Goal: Task Accomplishment & Management: Manage account settings

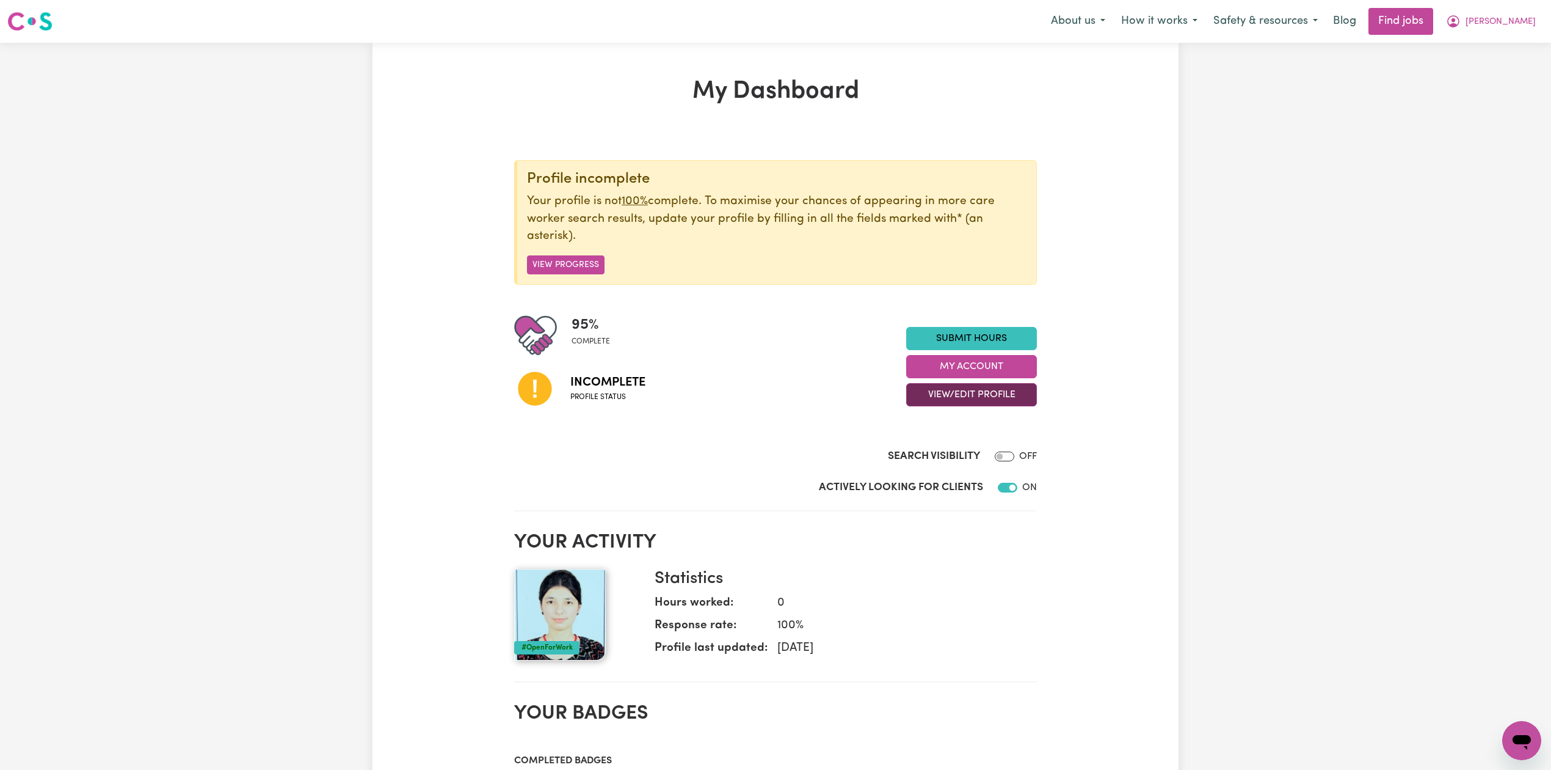
click at [926, 402] on button "View/Edit Profile" at bounding box center [971, 394] width 131 height 23
click at [928, 450] on link "Edit Profile" at bounding box center [964, 450] width 114 height 24
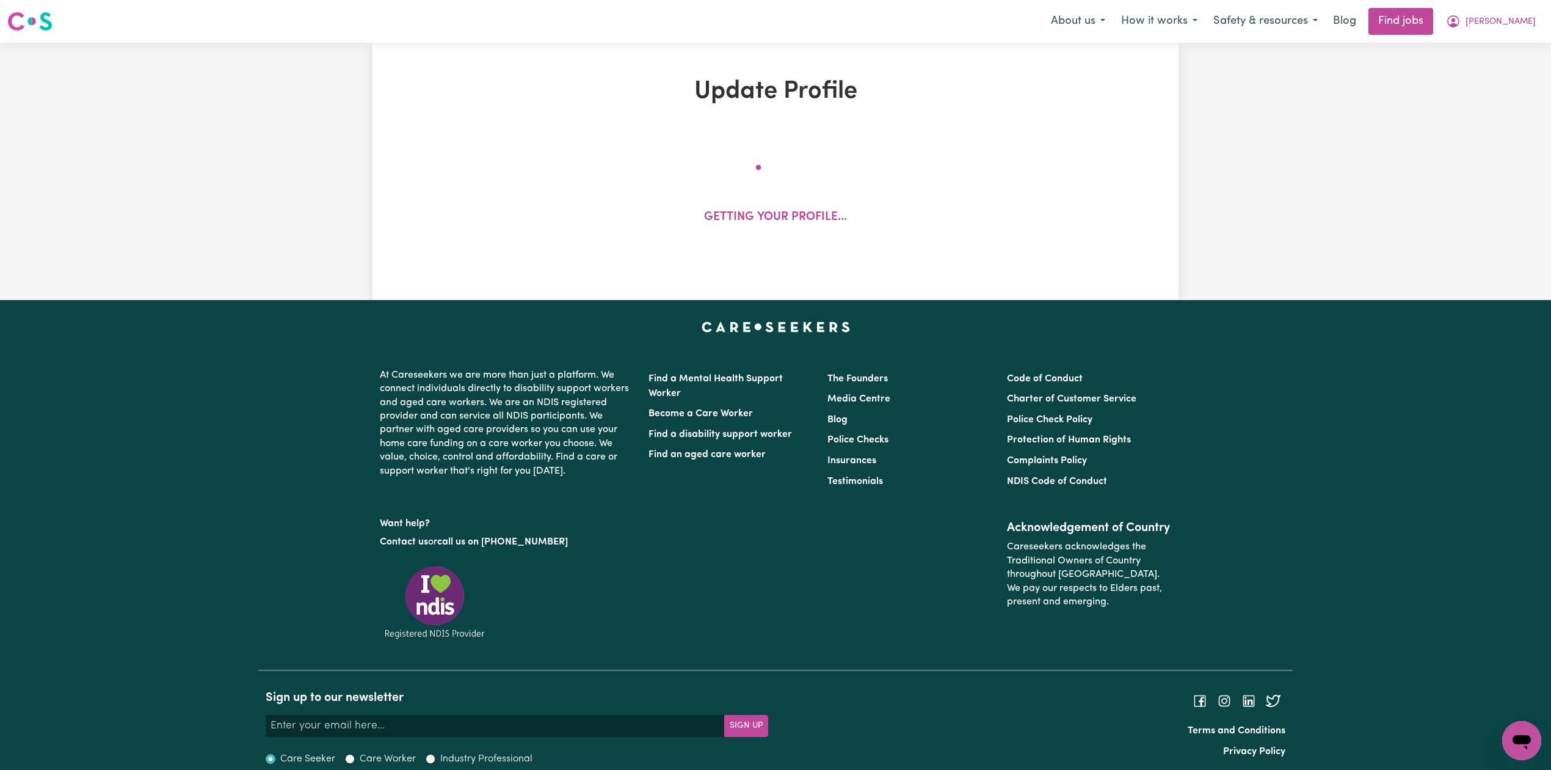
select select "[DEMOGRAPHIC_DATA]"
select select "Student Visa"
select select "Studying a healthcare related degree or qualification"
select select "45"
select select "60"
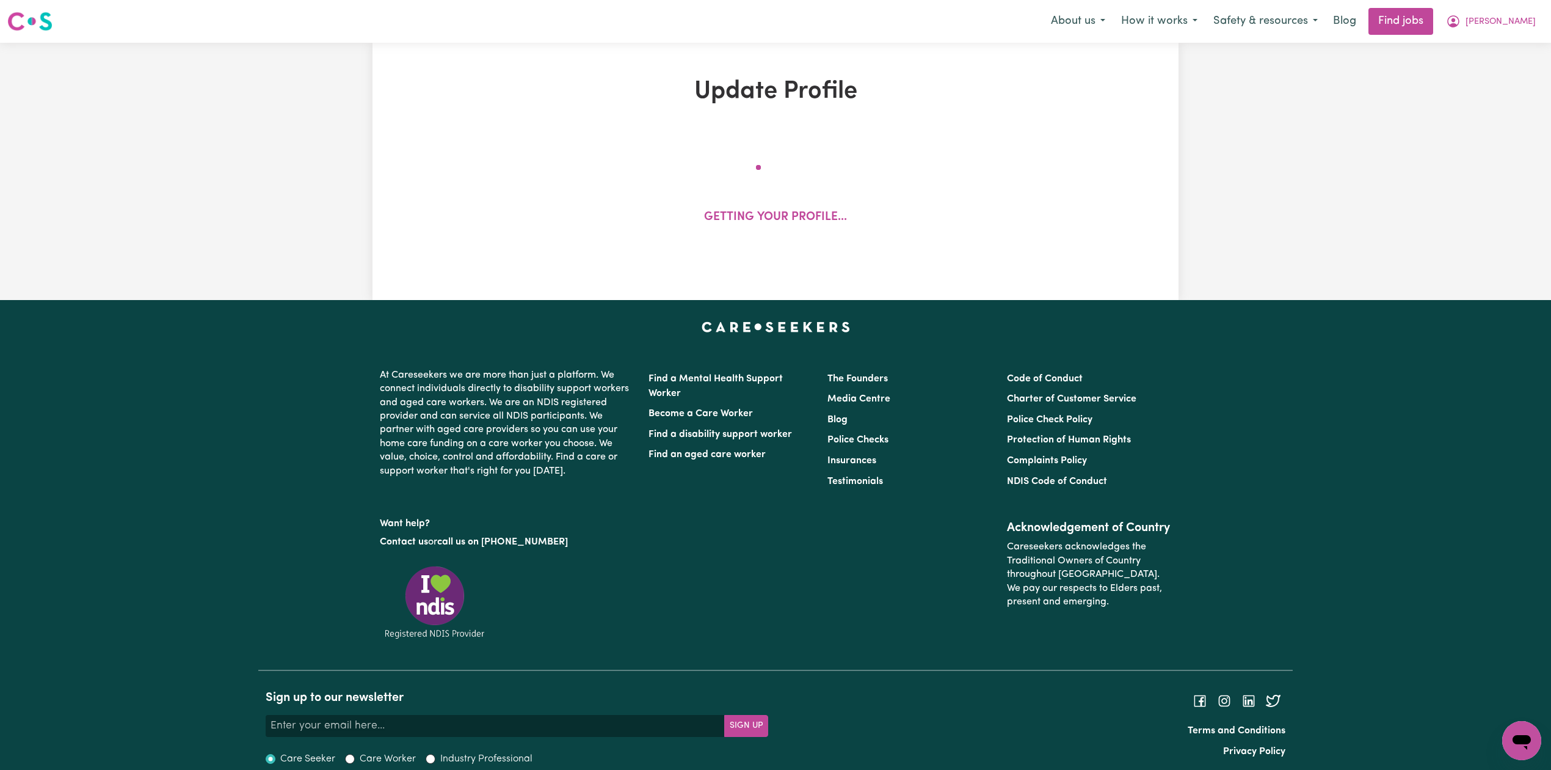
select select "55"
select select "80"
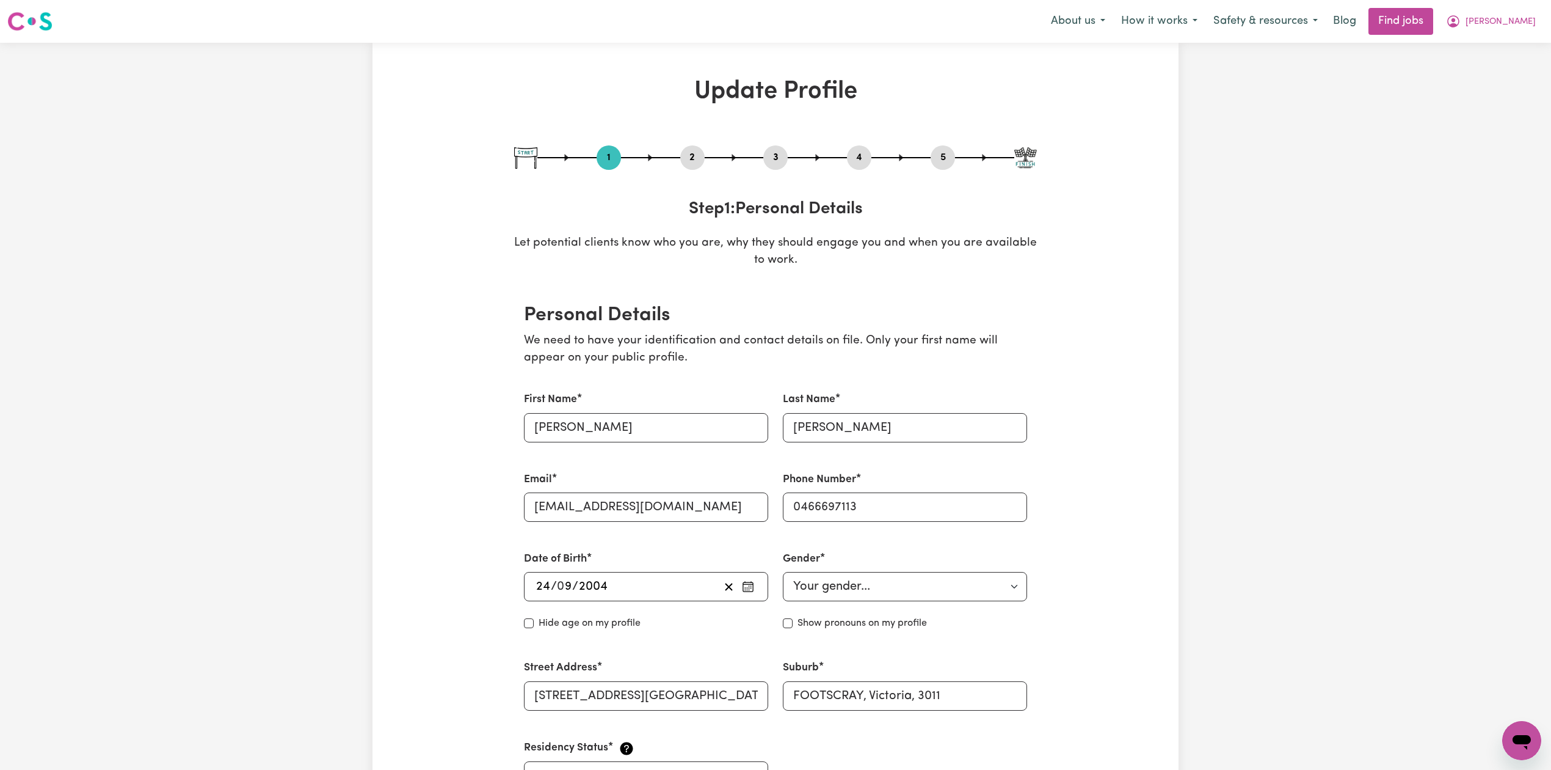
click at [697, 156] on button "2" at bounding box center [692, 158] width 24 height 16
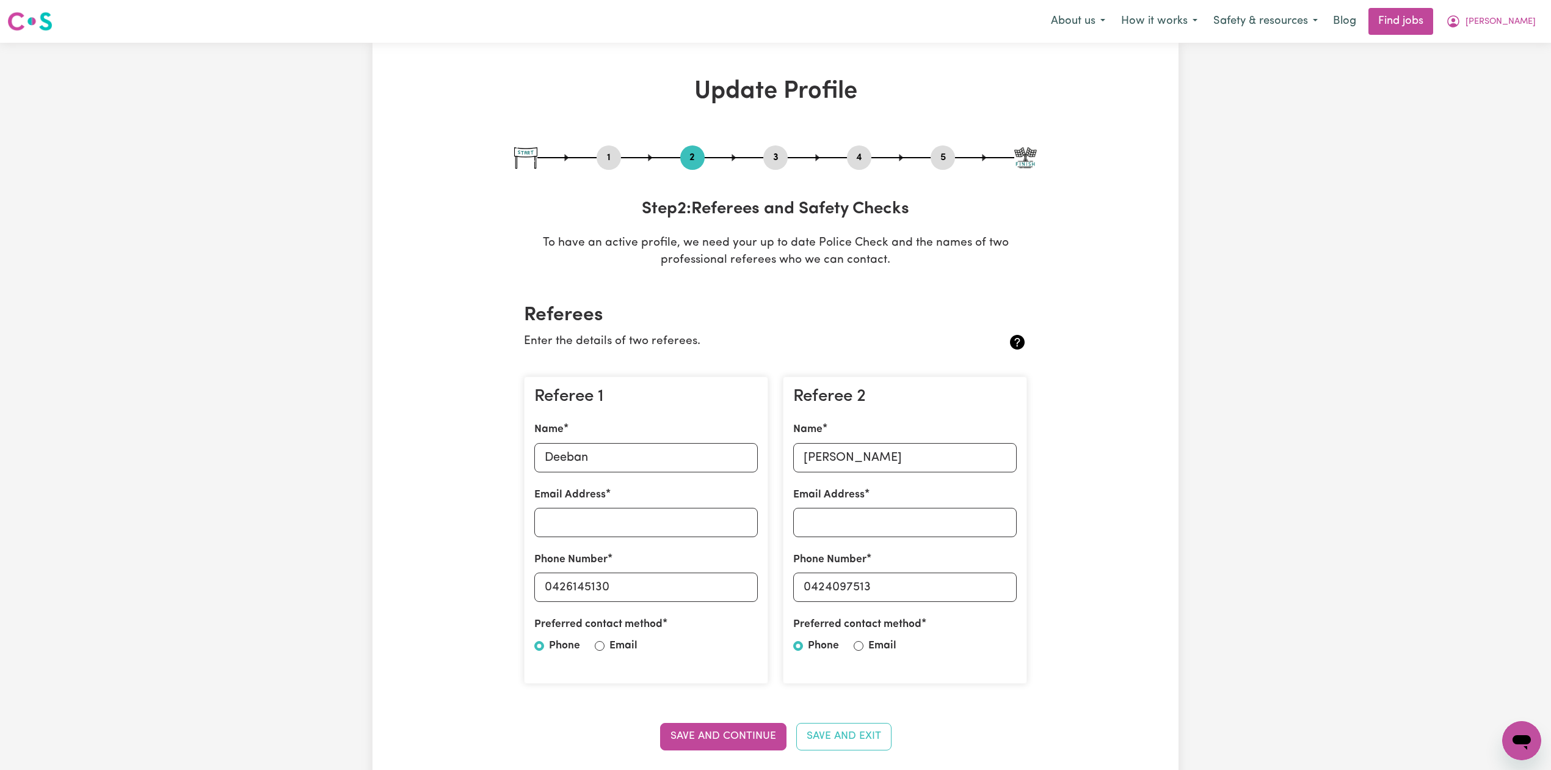
scroll to position [244, 0]
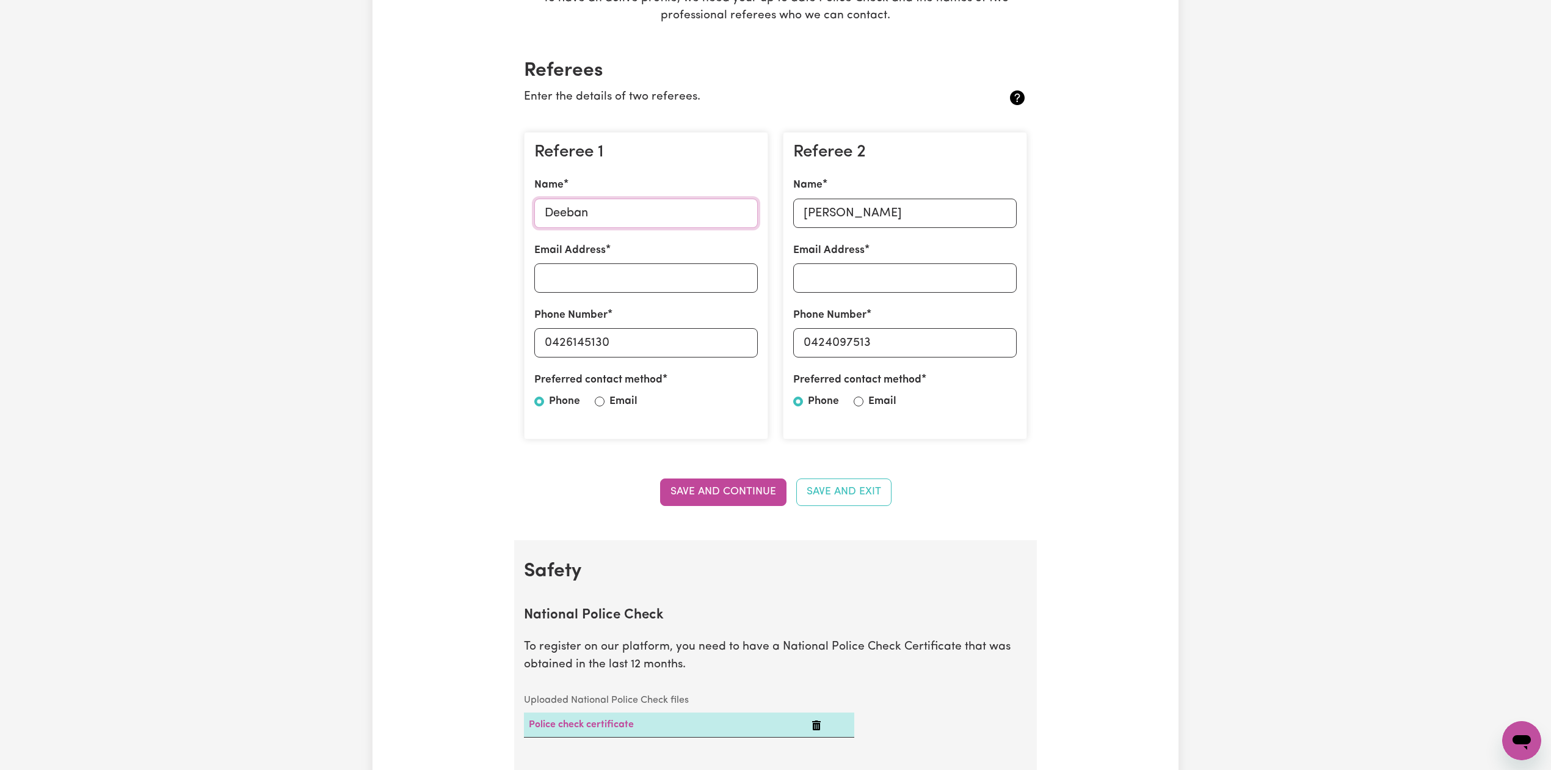
click at [559, 216] on input "Deeban" at bounding box center [646, 212] width 224 height 29
click at [591, 344] on input "0426145130" at bounding box center [646, 342] width 224 height 29
drag, startPoint x: 552, startPoint y: 340, endPoint x: 674, endPoint y: 354, distance: 122.9
click at [674, 354] on input "0426145130" at bounding box center [646, 342] width 224 height 29
drag, startPoint x: 848, startPoint y: 210, endPoint x: 841, endPoint y: 218, distance: 10.8
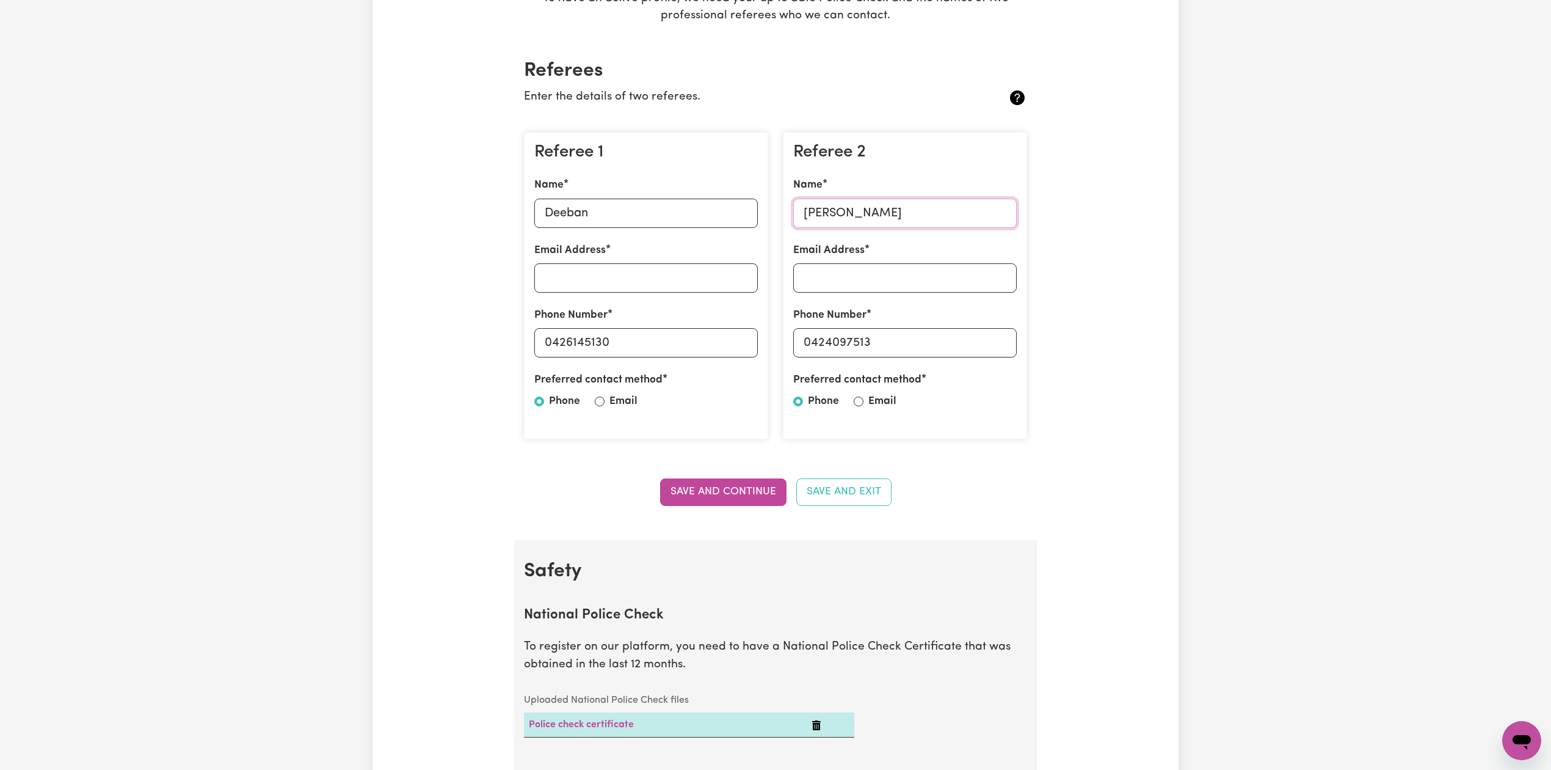
click at [848, 213] on input "[PERSON_NAME]" at bounding box center [905, 212] width 224 height 29
drag, startPoint x: 812, startPoint y: 343, endPoint x: 939, endPoint y: 347, distance: 127.7
click at [939, 347] on input "0424097513" at bounding box center [905, 342] width 224 height 29
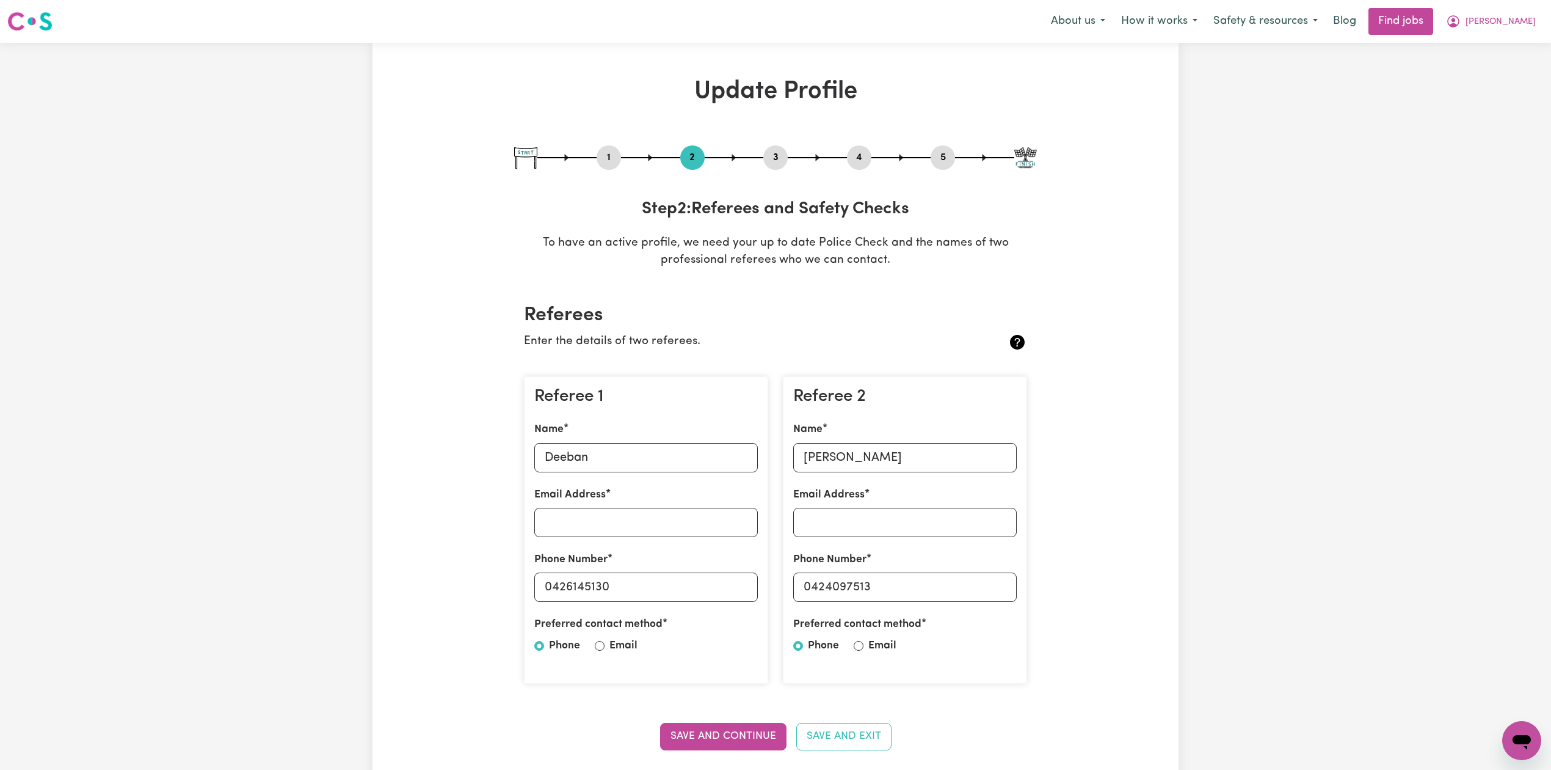
click at [933, 159] on button "5" at bounding box center [943, 158] width 24 height 16
select select "I am working in another industry"
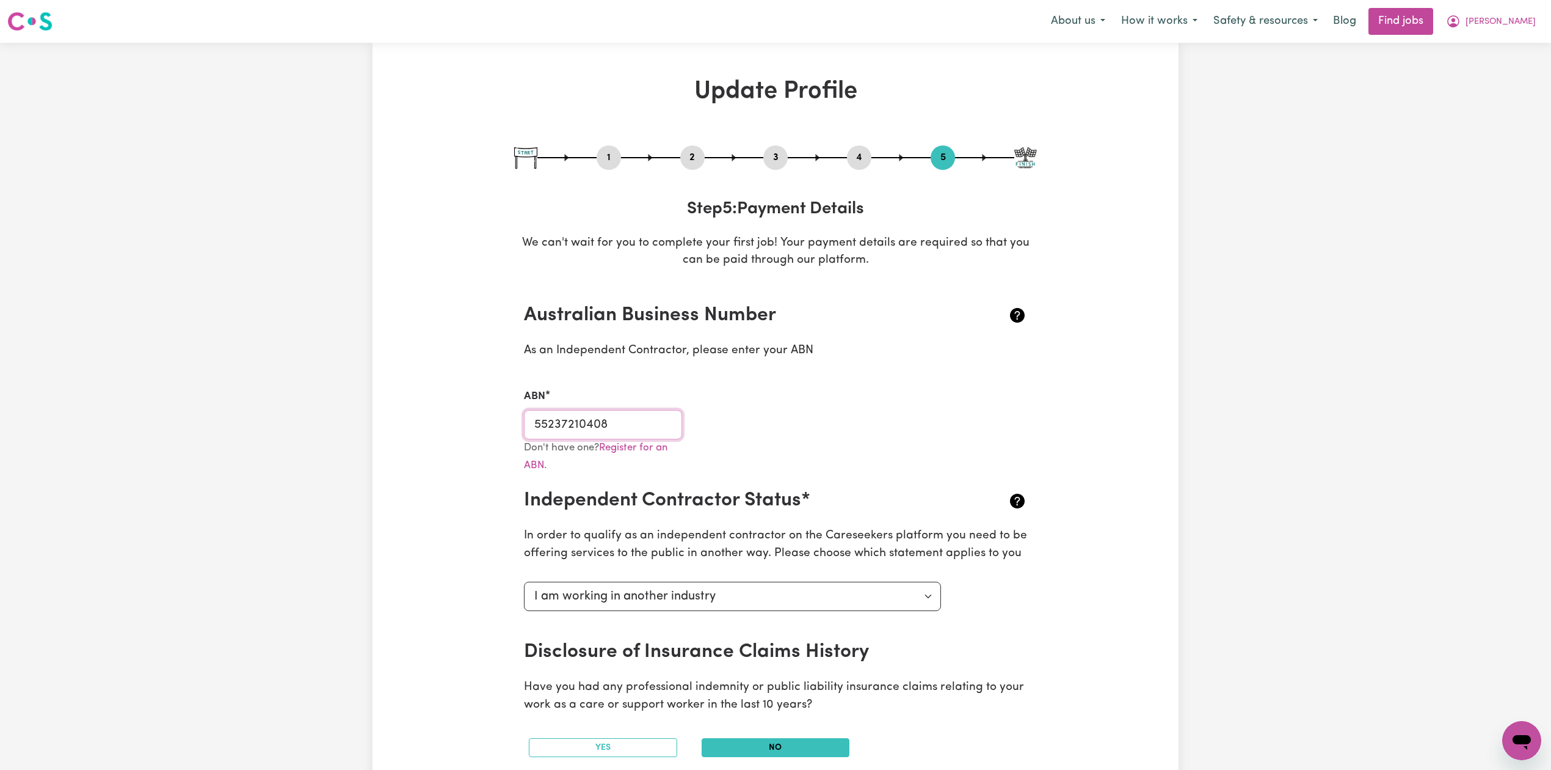
click at [600, 436] on input "55237210408" at bounding box center [603, 424] width 158 height 29
click at [1520, 13] on button "[PERSON_NAME]" at bounding box center [1491, 22] width 106 height 26
click at [1479, 95] on link "Logout" at bounding box center [1495, 93] width 96 height 23
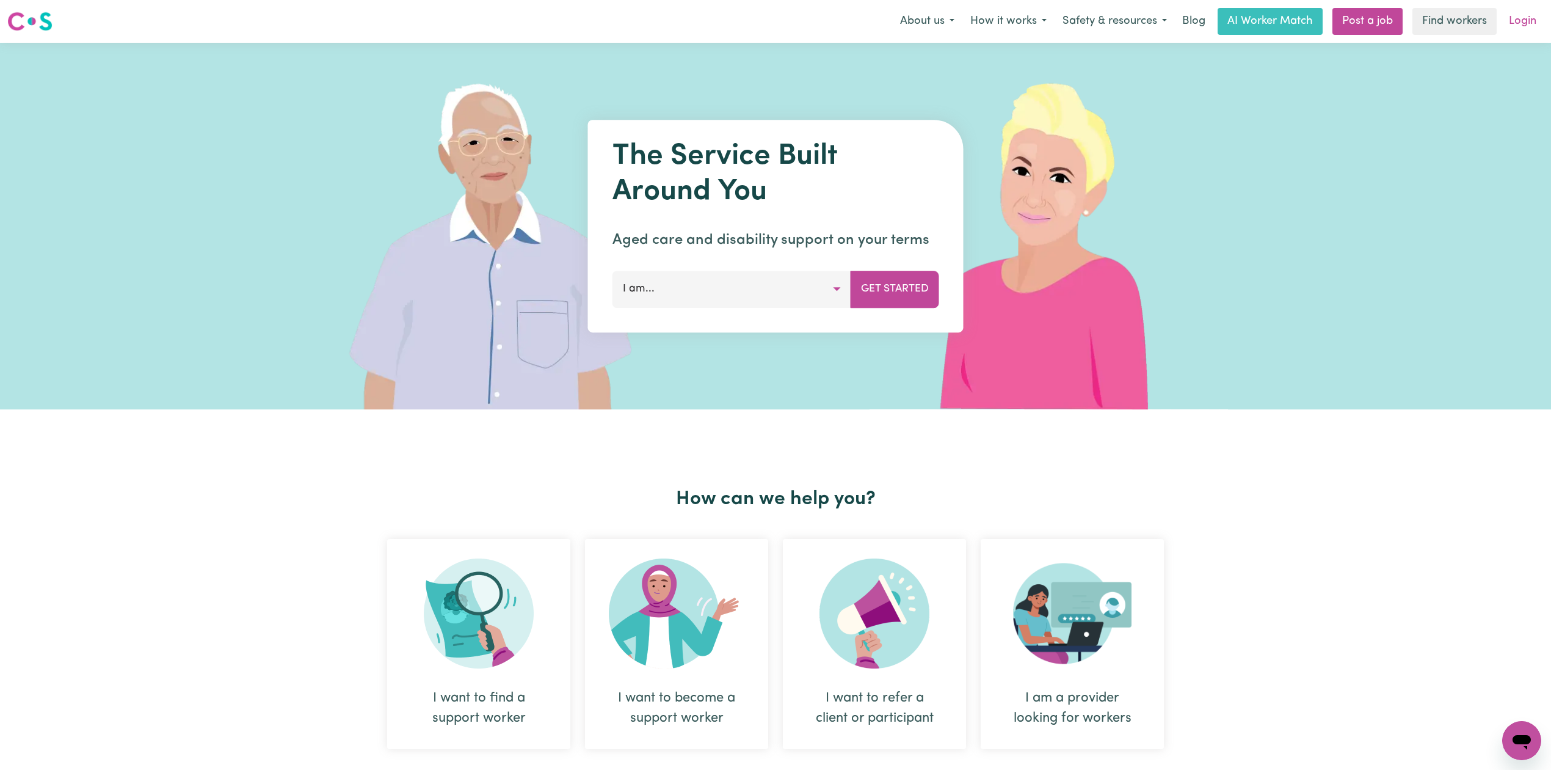
click at [1518, 23] on link "Login" at bounding box center [1523, 21] width 42 height 27
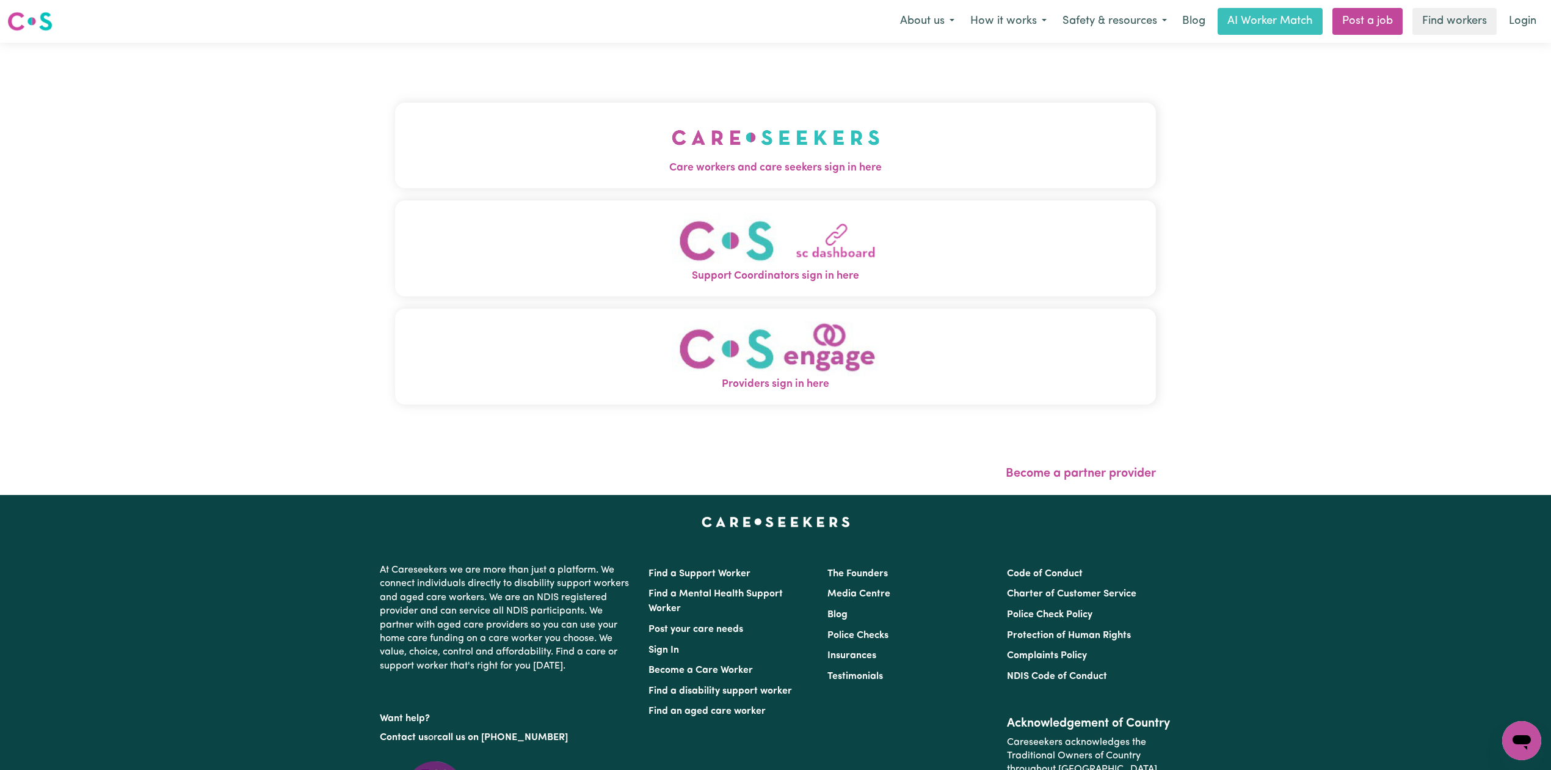
click at [824, 115] on button "Care workers and care seekers sign in here" at bounding box center [775, 146] width 761 height 86
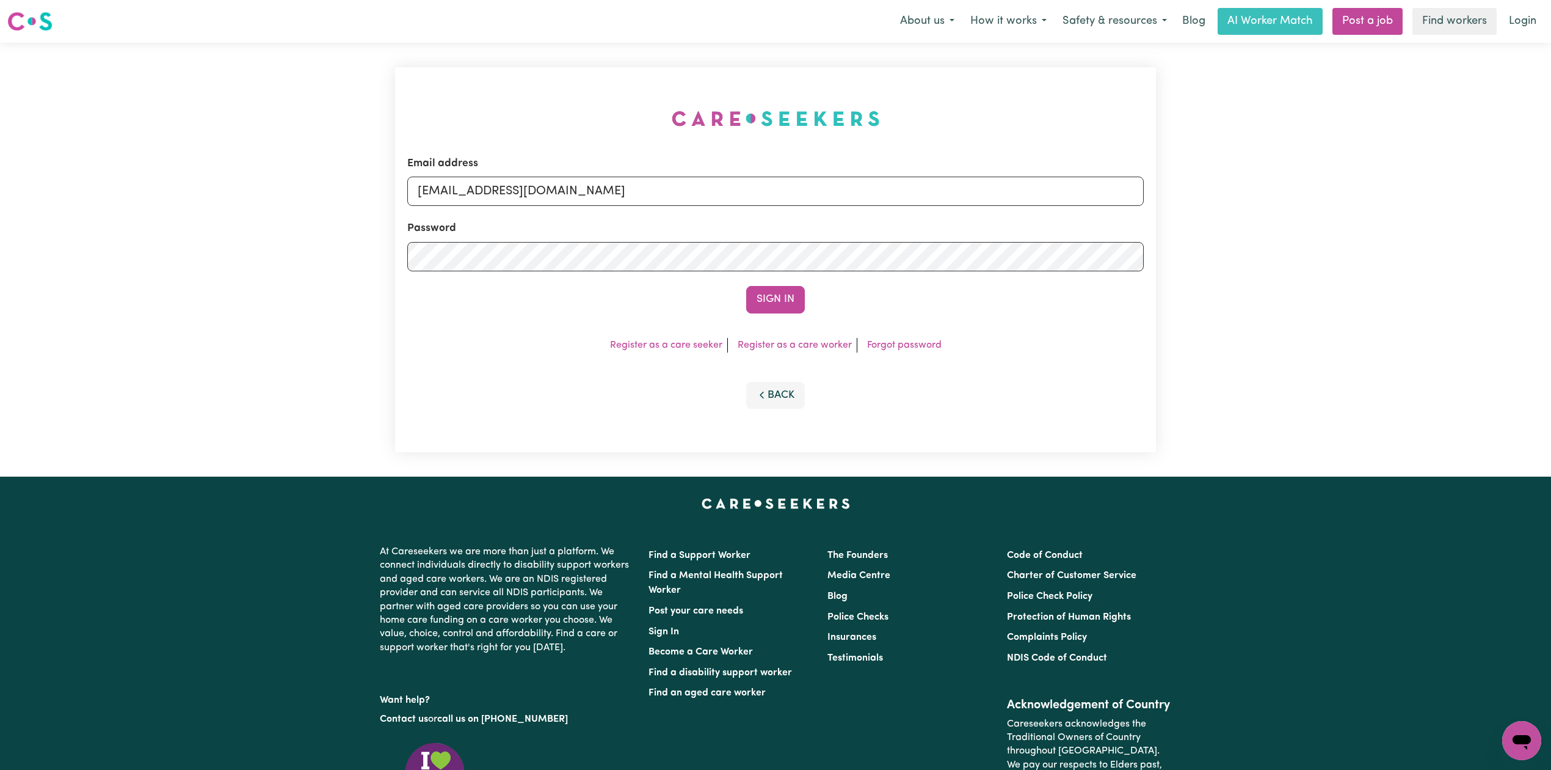
click at [597, 225] on div "Password" at bounding box center [775, 245] width 737 height 51
drag, startPoint x: 586, startPoint y: 191, endPoint x: 584, endPoint y: 205, distance: 14.9
click at [586, 191] on input "[EMAIL_ADDRESS][DOMAIN_NAME]" at bounding box center [775, 190] width 737 height 29
drag, startPoint x: 482, startPoint y: 189, endPoint x: 816, endPoint y: 226, distance: 335.5
click at [816, 226] on form "Email address Superuser~[EMAIL_ADDRESS][DOMAIN_NAME] Password Sign In" at bounding box center [775, 235] width 737 height 158
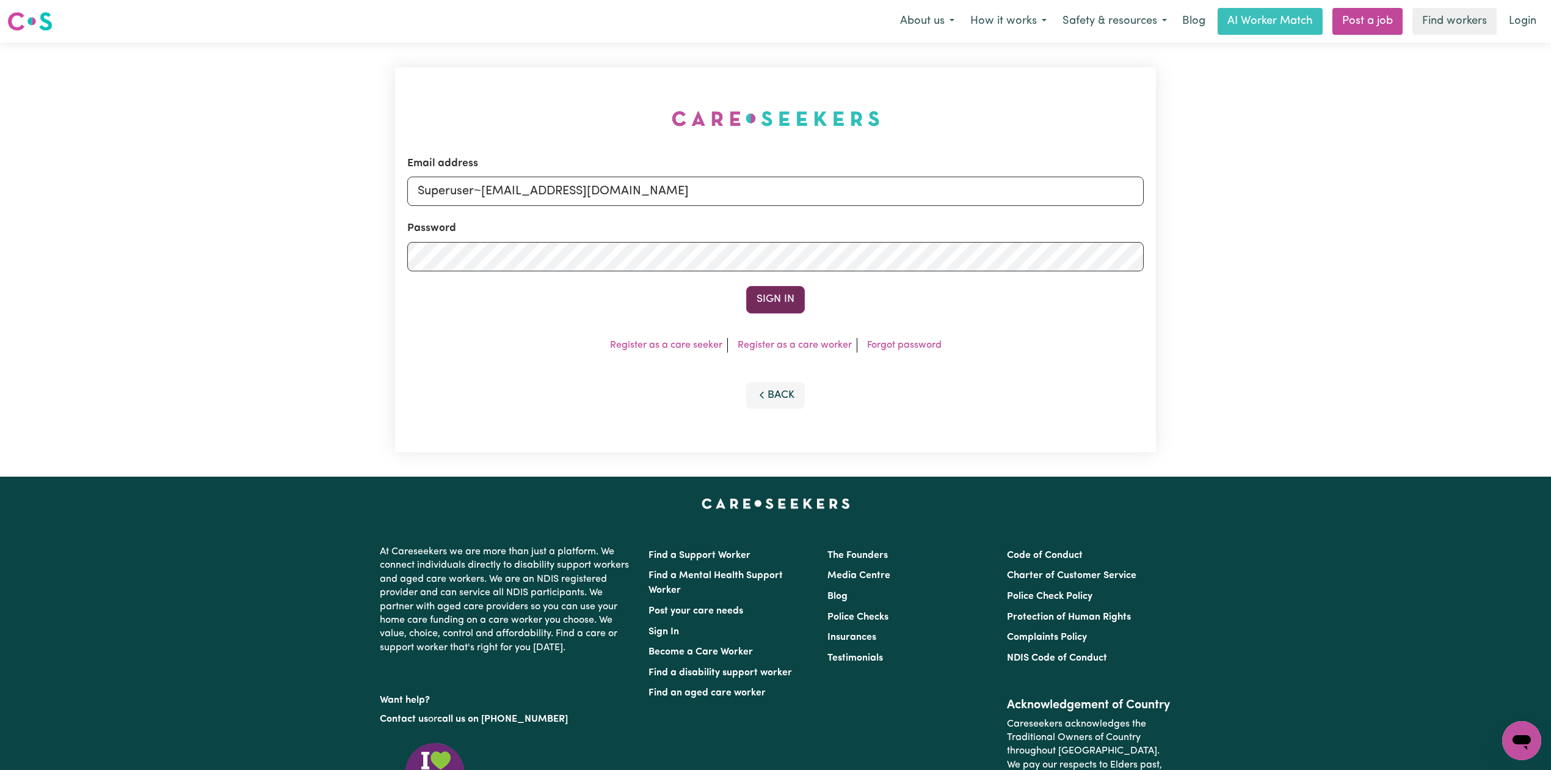
type input "Superuser~[EMAIL_ADDRESS][DOMAIN_NAME]"
click at [759, 296] on button "Sign In" at bounding box center [775, 299] width 59 height 27
